Goal: Task Accomplishment & Management: Manage account settings

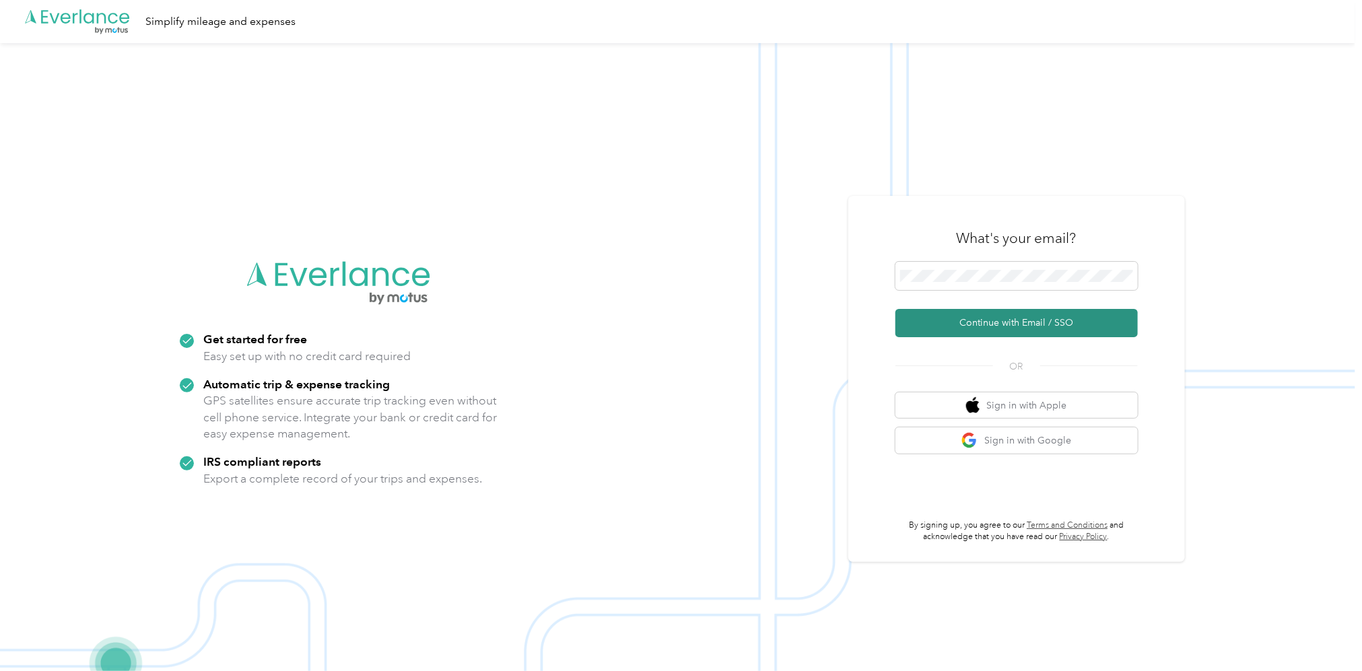
click at [1018, 327] on button "Continue with Email / SSO" at bounding box center [1016, 323] width 242 height 28
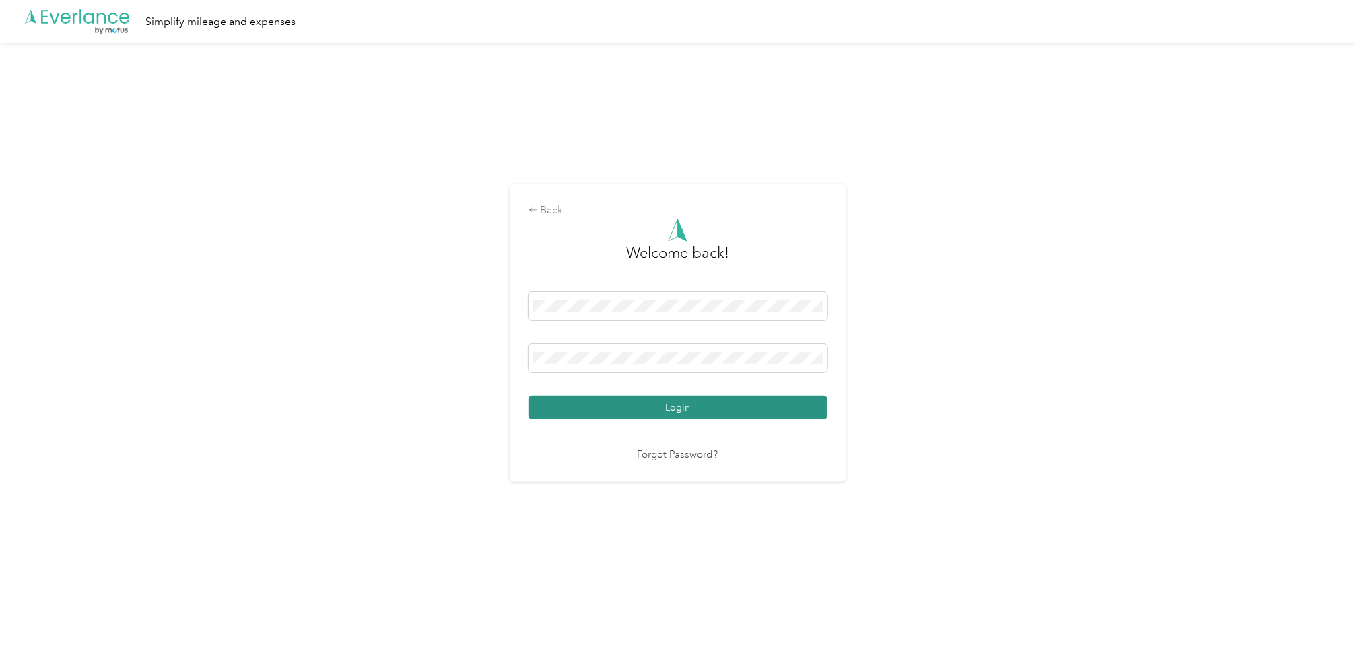
click at [687, 411] on button "Login" at bounding box center [678, 408] width 299 height 24
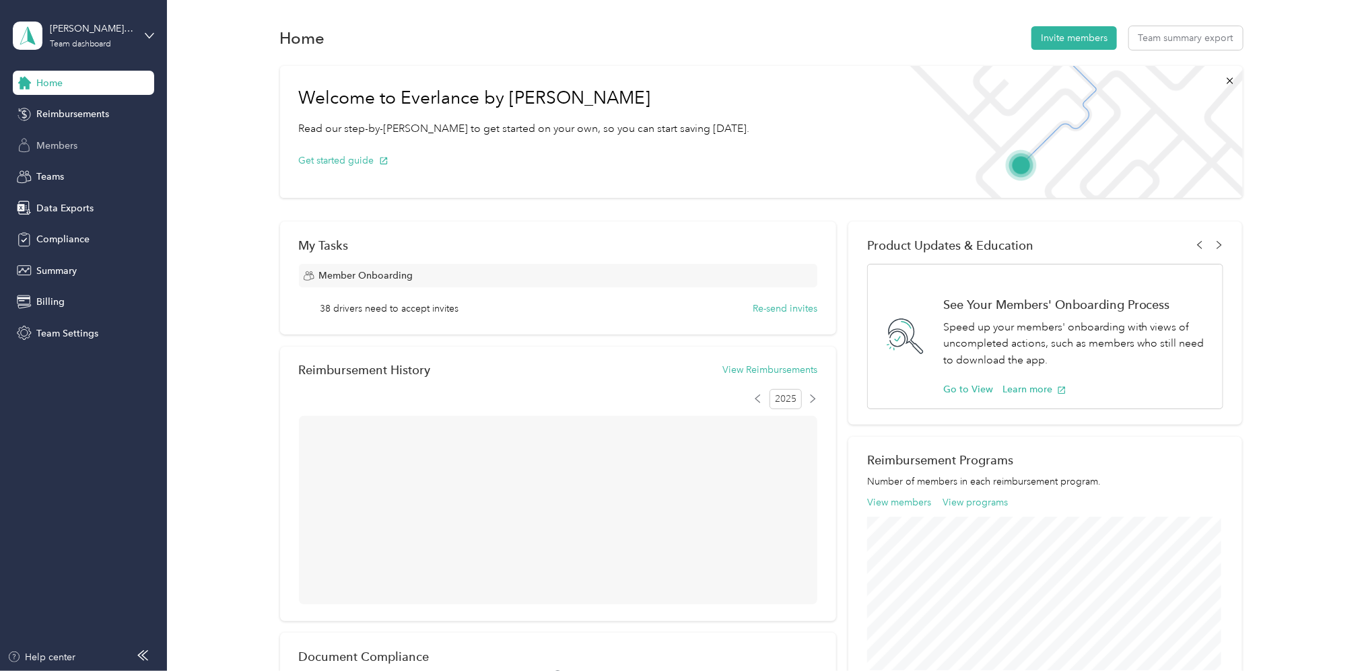
click at [50, 149] on span "Members" at bounding box center [56, 146] width 41 height 14
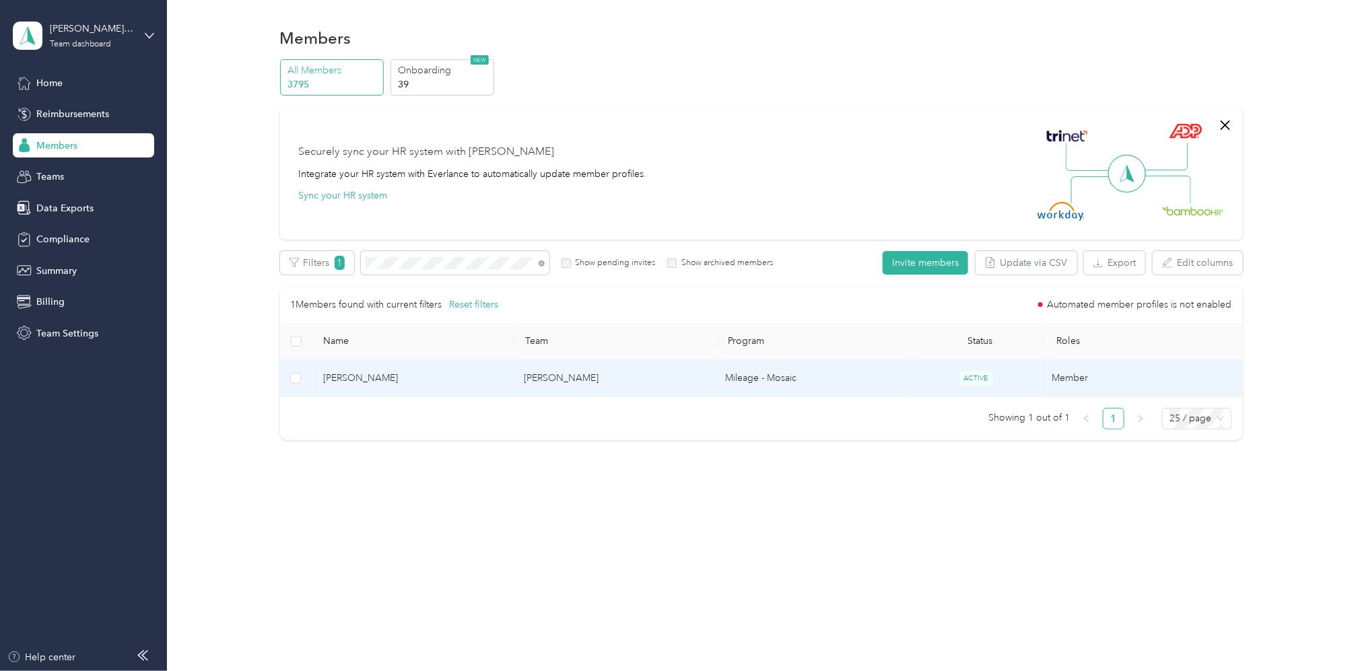
click at [580, 383] on td "[PERSON_NAME]" at bounding box center [613, 378] width 201 height 37
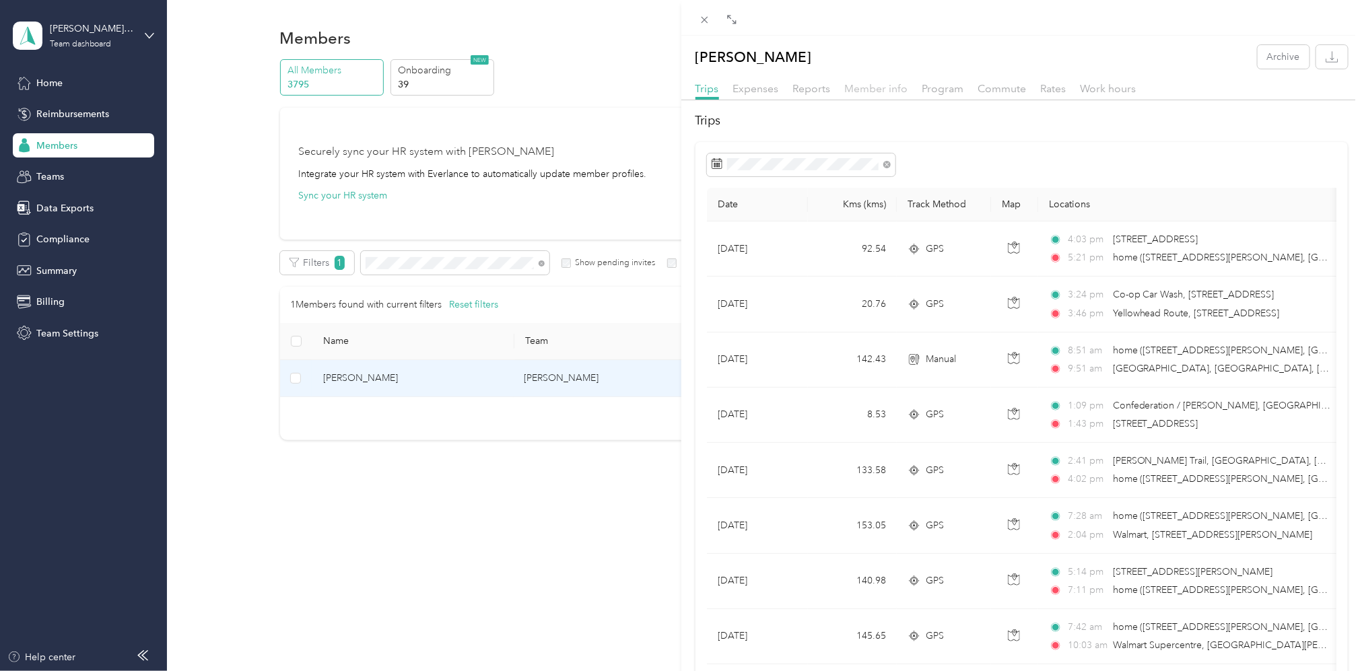
click at [863, 89] on span "Member info" at bounding box center [876, 88] width 63 height 13
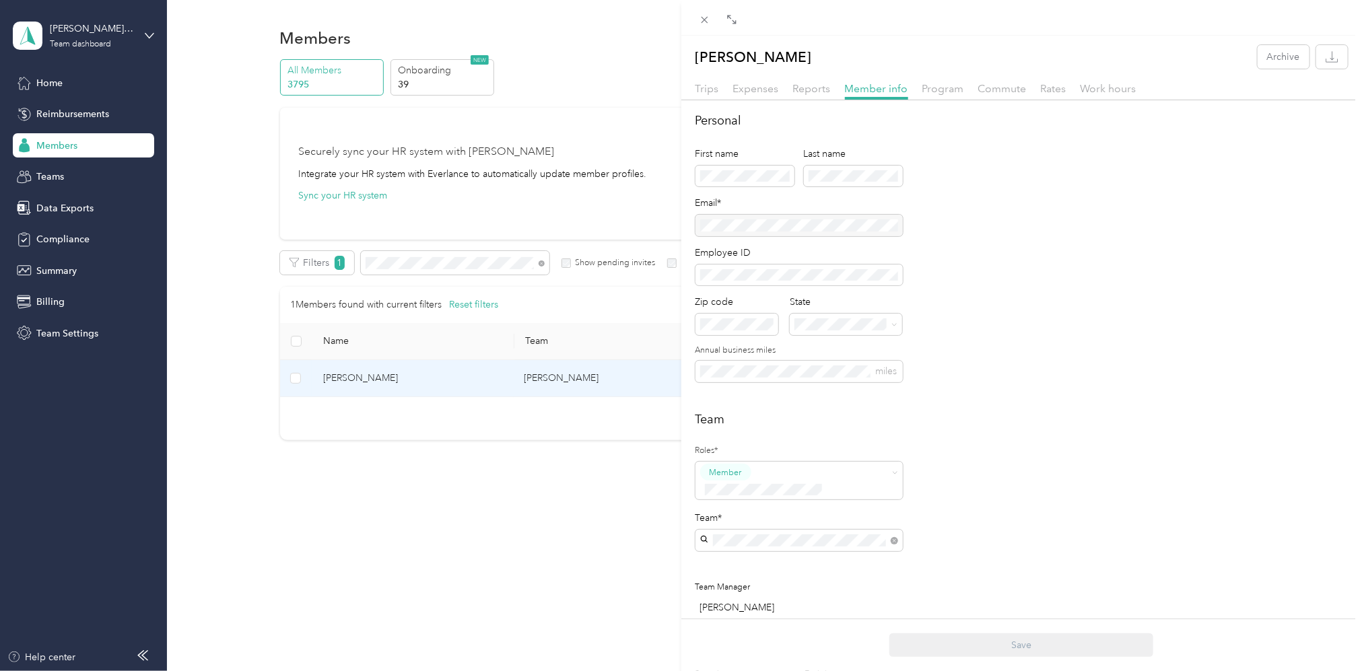
click at [1122, 184] on div "Personal First name Last name Email* Employee ID Zip code State Annual business…" at bounding box center [1021, 255] width 653 height 287
